Goal: Go to known website: Access a specific website the user already knows

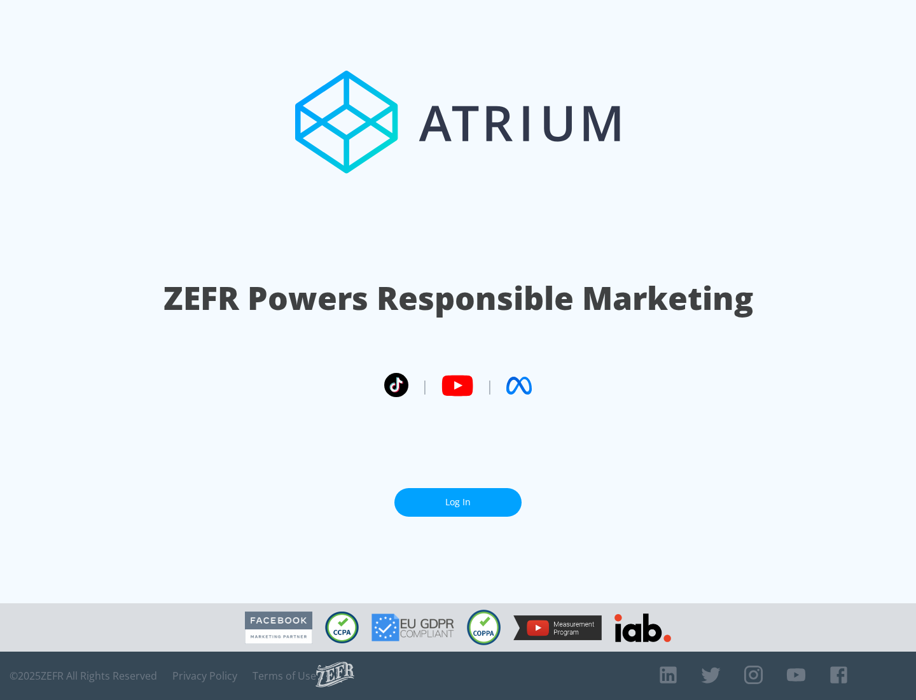
click at [458, 497] on link "Log In" at bounding box center [457, 502] width 127 height 29
